Goal: Navigation & Orientation: Find specific page/section

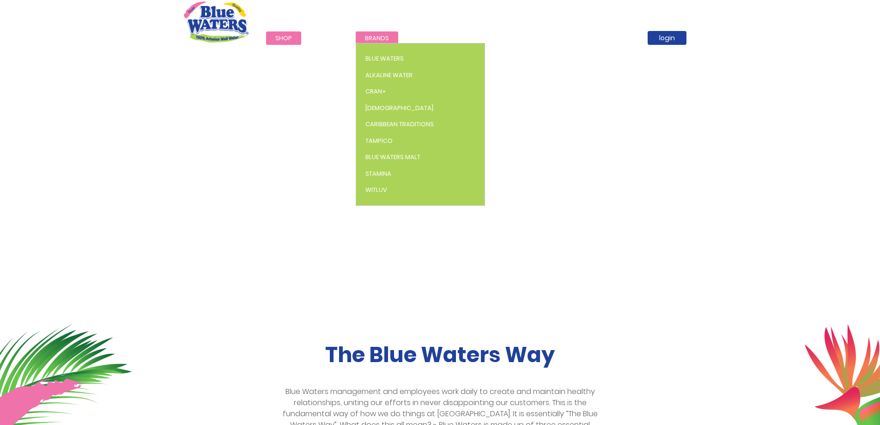
click at [381, 35] on span "Brands" at bounding box center [377, 38] width 24 height 9
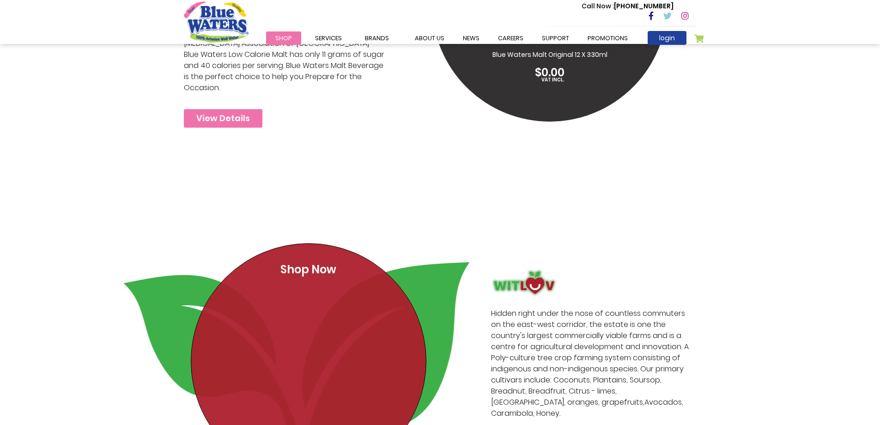
scroll to position [2464, 0]
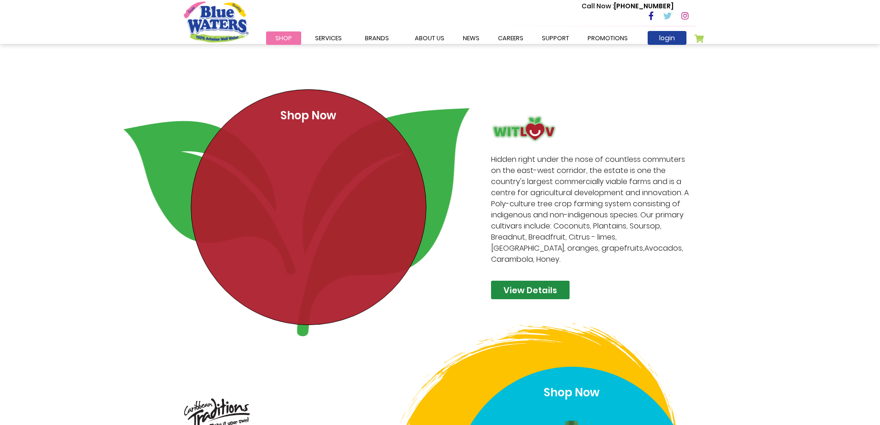
click at [506, 280] on link "View Details" at bounding box center [530, 289] width 79 height 18
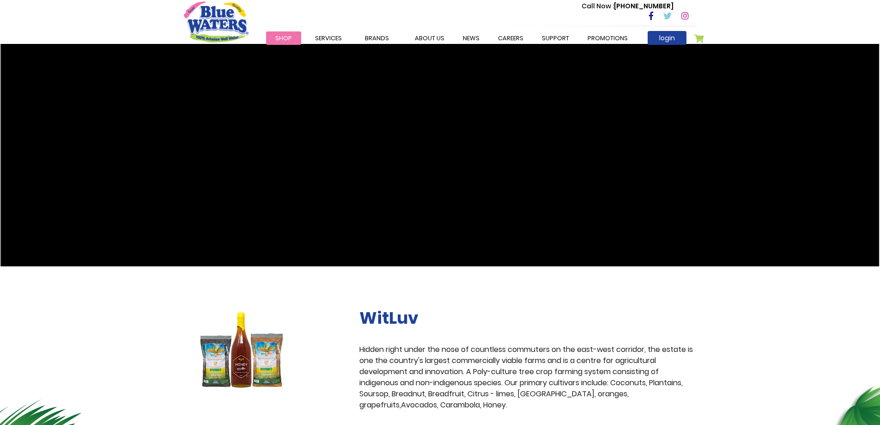
scroll to position [77, 0]
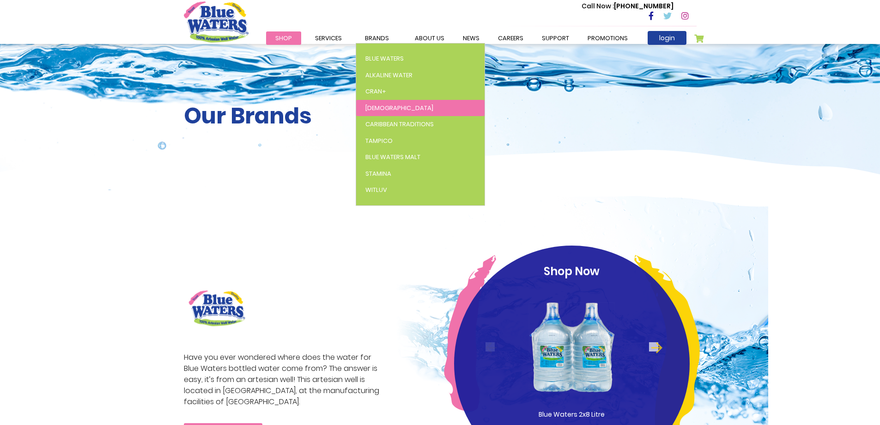
click at [371, 106] on span "[DEMOGRAPHIC_DATA]" at bounding box center [399, 107] width 68 height 9
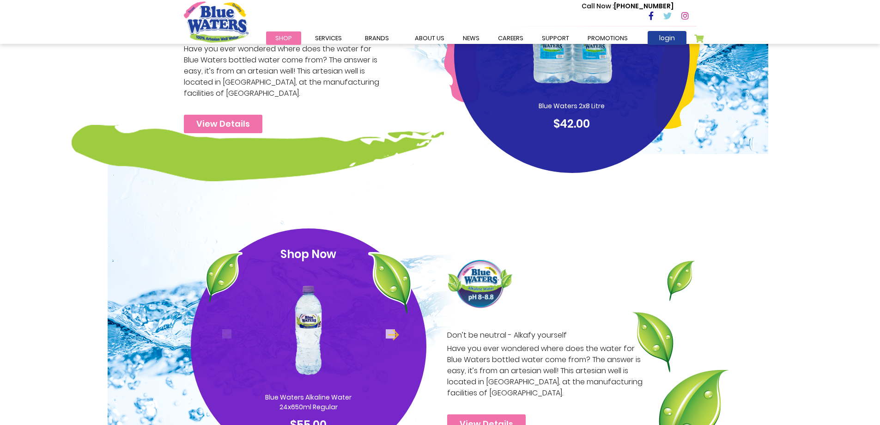
scroll to position [79, 0]
